Goal: Transaction & Acquisition: Purchase product/service

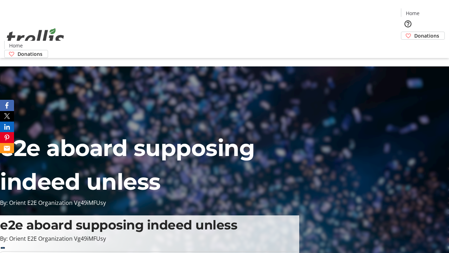
click at [415, 32] on span "Donations" at bounding box center [427, 35] width 25 height 7
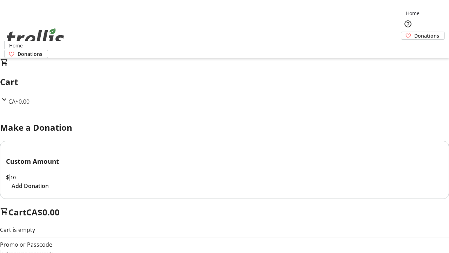
click at [49, 190] on span "Add Donation" at bounding box center [30, 186] width 37 height 8
select select "CA"
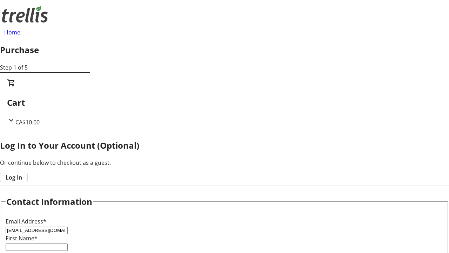
type input "[EMAIL_ADDRESS][DOMAIN_NAME]"
type input "Elody"
type input "[PERSON_NAME]"
type input "[STREET_ADDRESS][PERSON_NAME]"
type input "Kelowna"
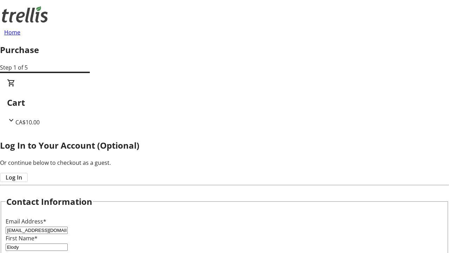
scroll to position [169, 0]
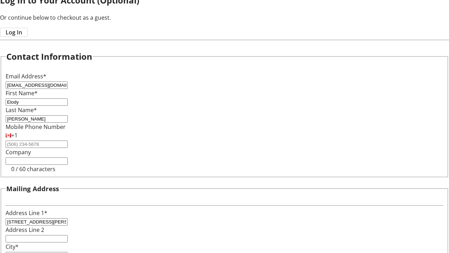
select select "BC"
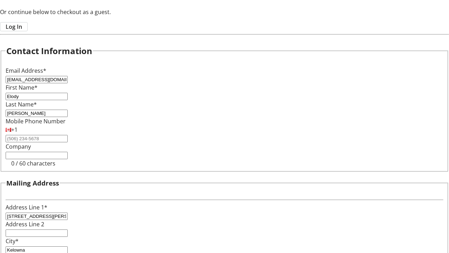
type input "Kelowna"
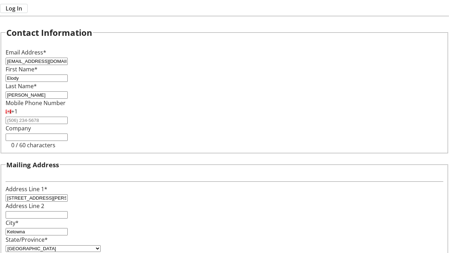
type input "V1Y 0C2"
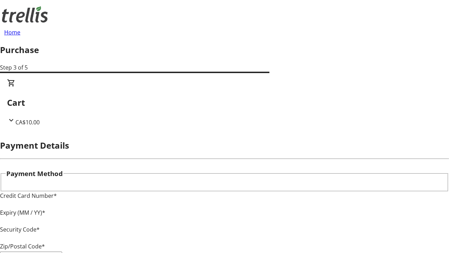
type input "V1Y 0C2"
